Goal: Task Accomplishment & Management: Use online tool/utility

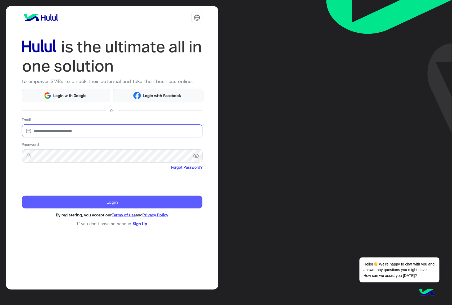
type input "**********"
click at [78, 202] on button "Login" at bounding box center [112, 201] width 181 height 13
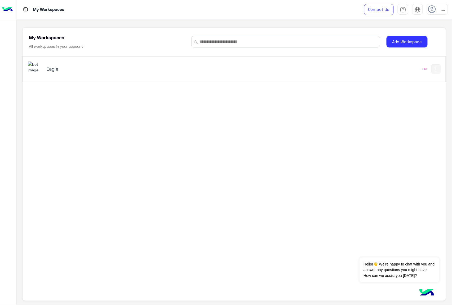
click at [37, 70] on img at bounding box center [35, 66] width 14 height 11
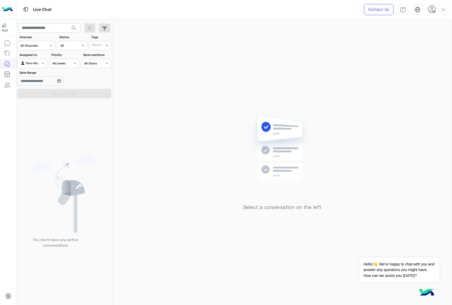
click at [434, 10] on icon at bounding box center [432, 9] width 8 height 8
click at [303, 73] on div "Select a conversation on the left" at bounding box center [282, 162] width 339 height 287
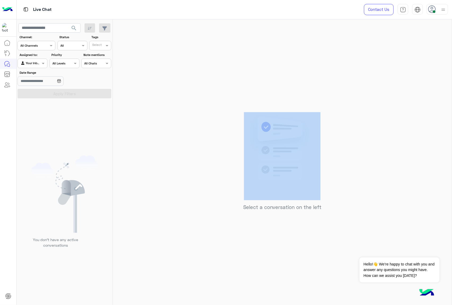
click at [202, 111] on div "Select a conversation on the left" at bounding box center [282, 162] width 339 height 287
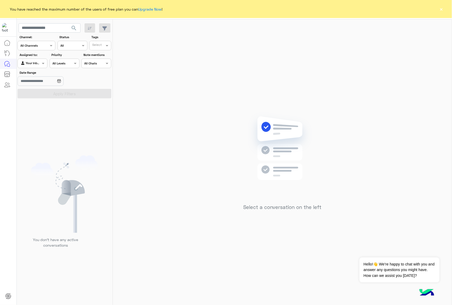
click at [442, 8] on button "×" at bounding box center [441, 8] width 5 height 5
